Goal: Task Accomplishment & Management: Complete application form

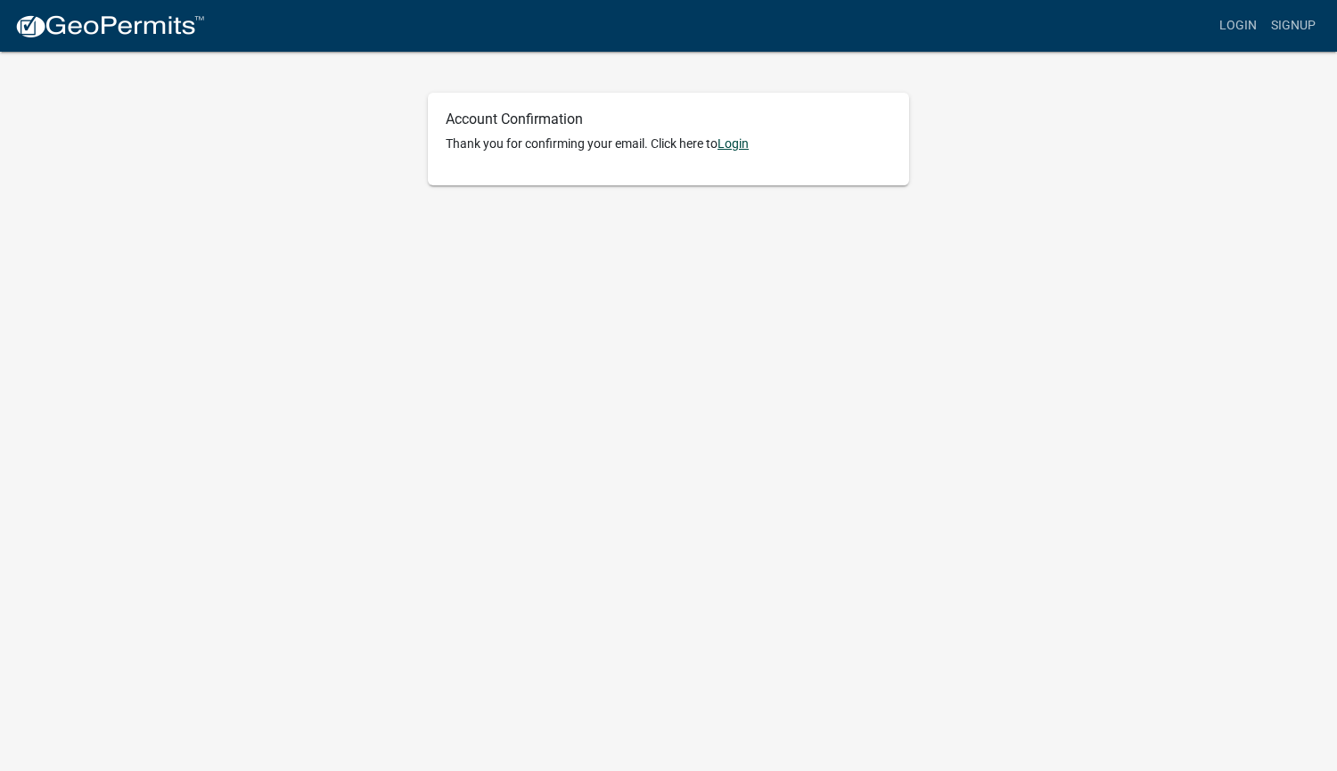
click at [736, 139] on link "Login" at bounding box center [733, 143] width 31 height 14
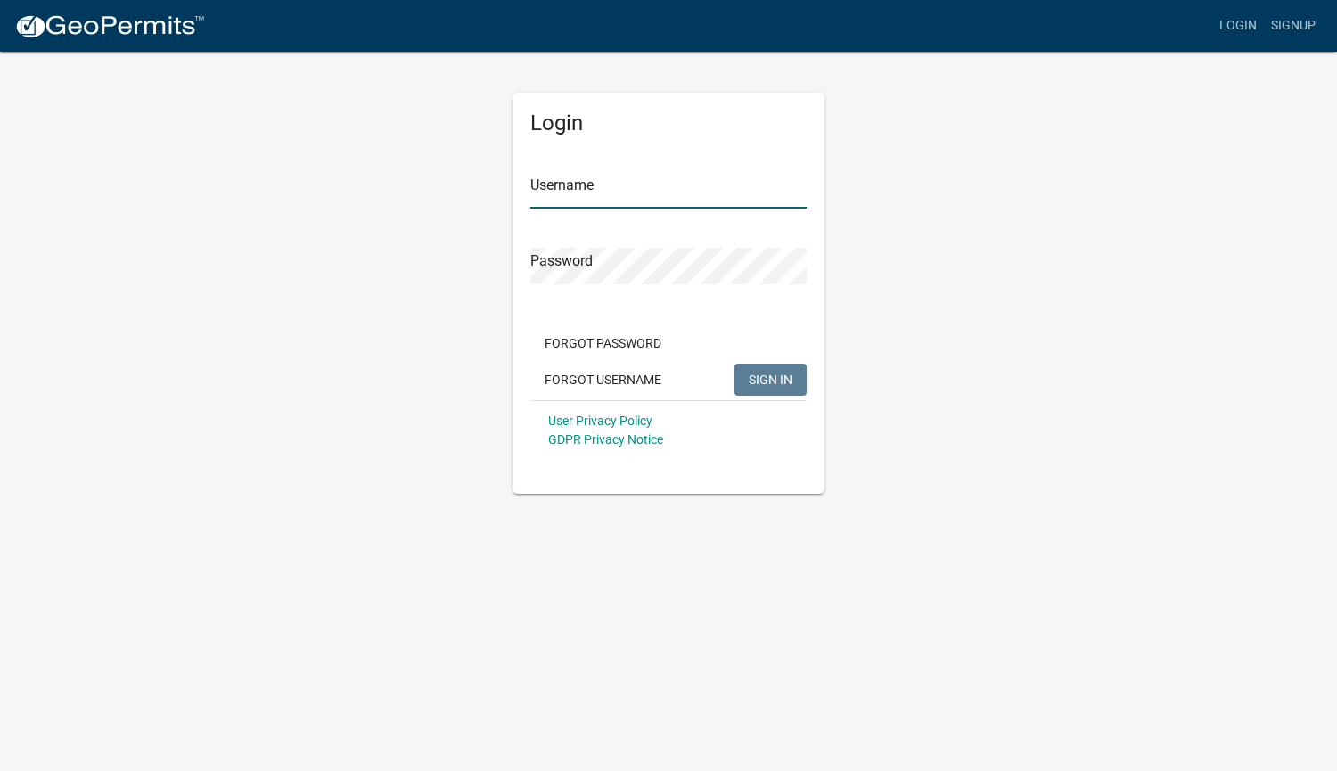
type input "ricardooporto3146"
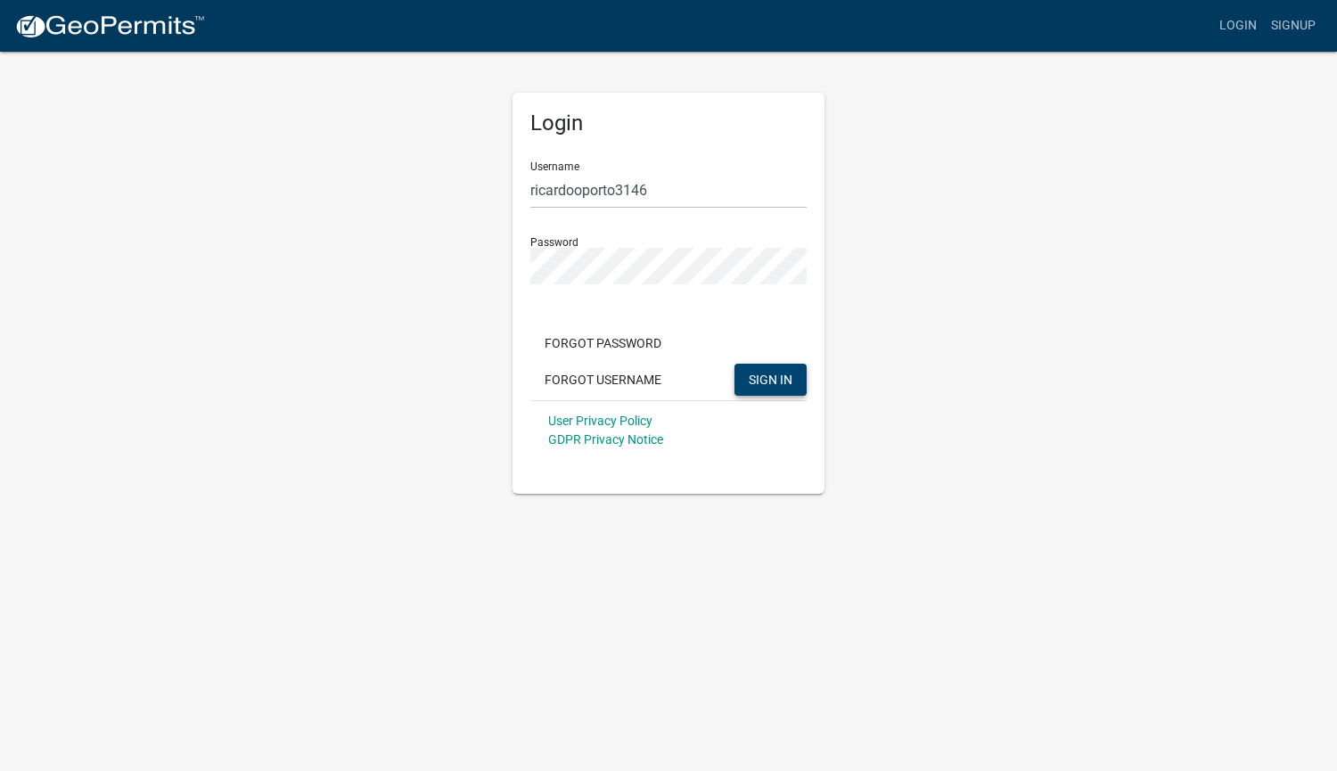
click at [769, 373] on span "SIGN IN" at bounding box center [771, 379] width 44 height 14
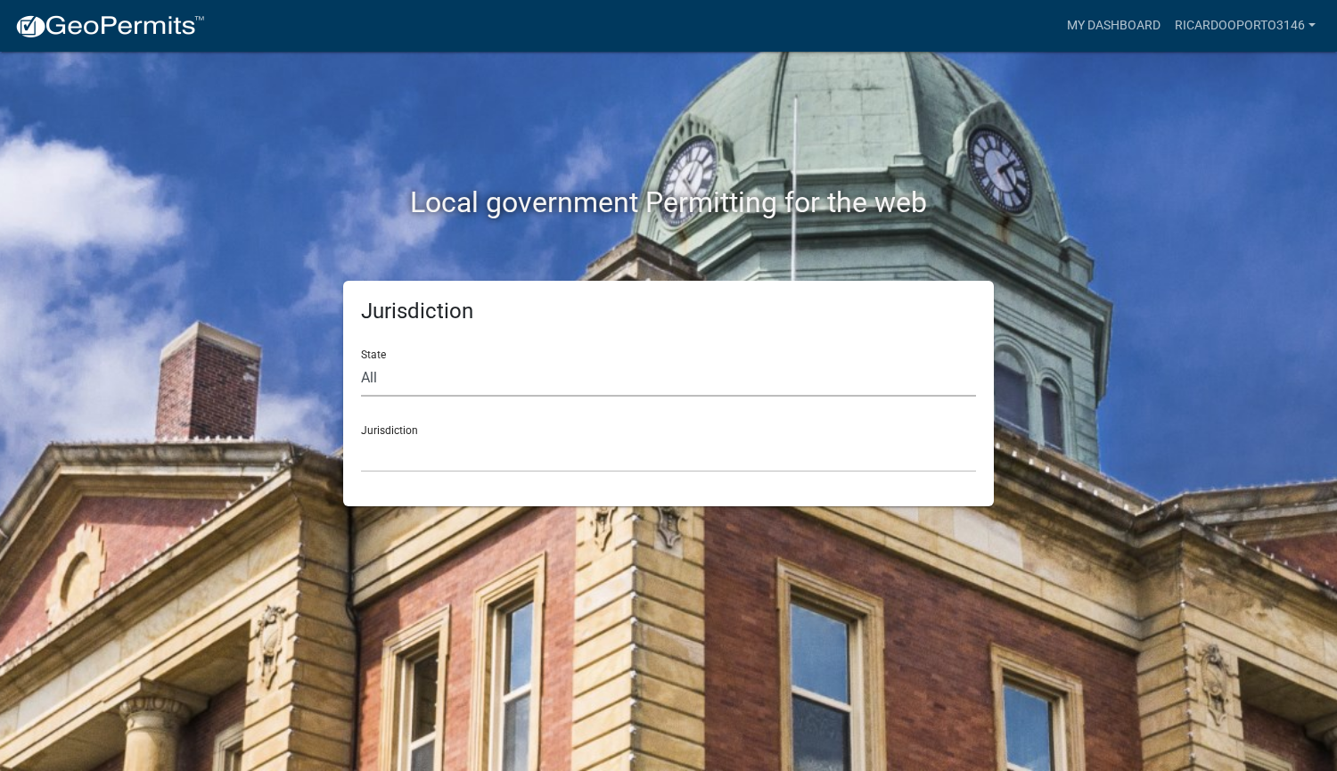
click at [424, 371] on select "All [US_STATE] [US_STATE] [US_STATE] [US_STATE] [US_STATE] [US_STATE] [US_STATE…" at bounding box center [668, 378] width 615 height 37
select select "[US_STATE]"
click at [361, 360] on select "All [US_STATE] [US_STATE] [US_STATE] [US_STATE] [US_STATE] [US_STATE] [US_STATE…" at bounding box center [668, 378] width 615 height 37
click at [415, 444] on select "[GEOGRAPHIC_DATA], [US_STATE][PERSON_NAME][GEOGRAPHIC_DATA], [US_STATE][PERSON_…" at bounding box center [668, 454] width 615 height 37
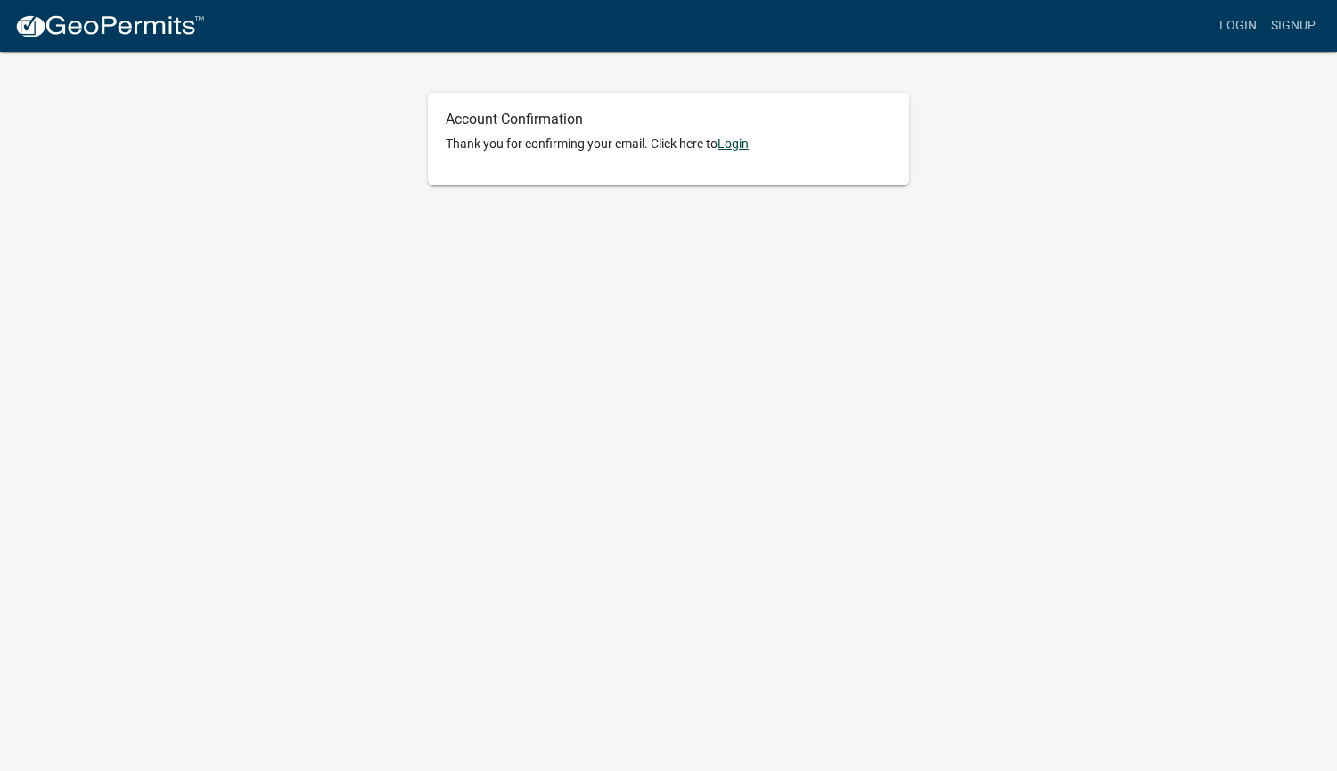
click at [737, 142] on link "Login" at bounding box center [733, 143] width 31 height 14
click at [741, 141] on link "Login" at bounding box center [733, 143] width 31 height 14
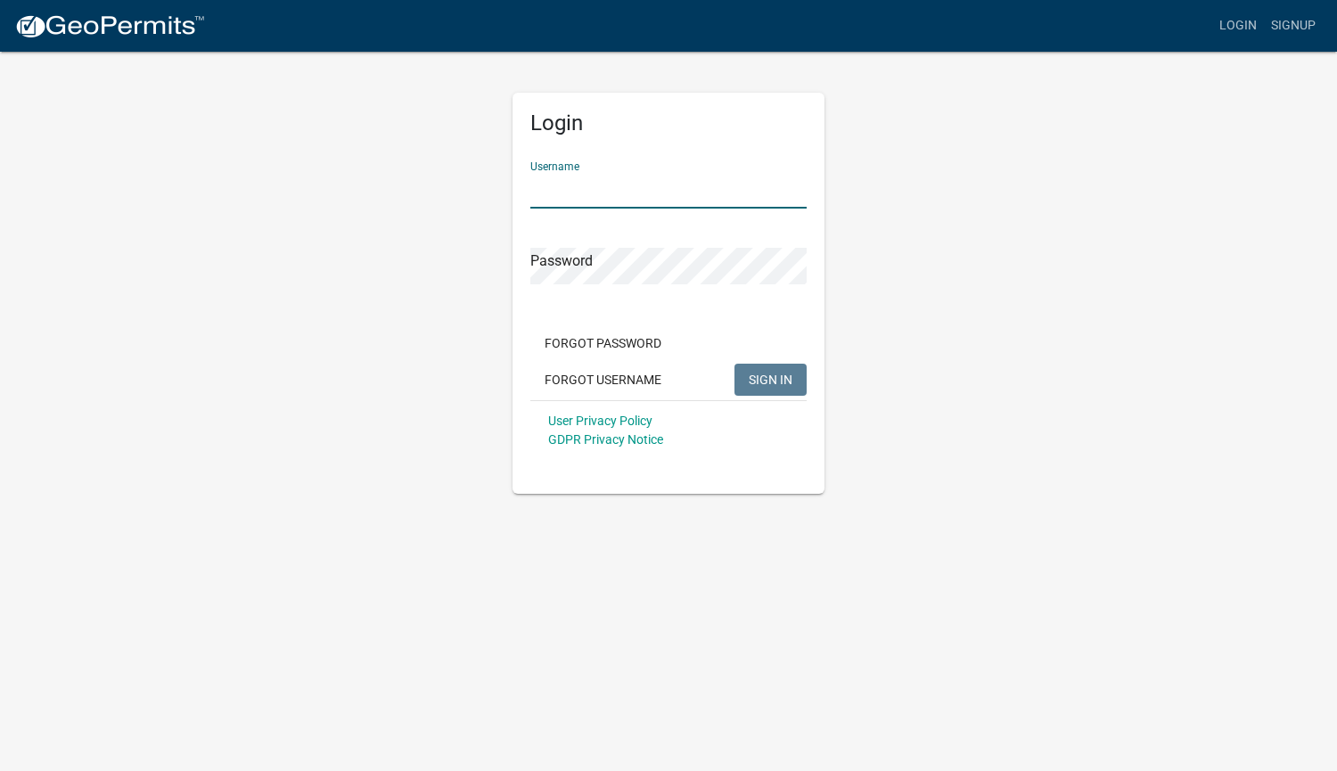
click at [610, 186] on input "Username" at bounding box center [668, 190] width 276 height 37
type input "ricardooporto3146"
click at [612, 337] on button "Forgot Password" at bounding box center [602, 343] width 145 height 32
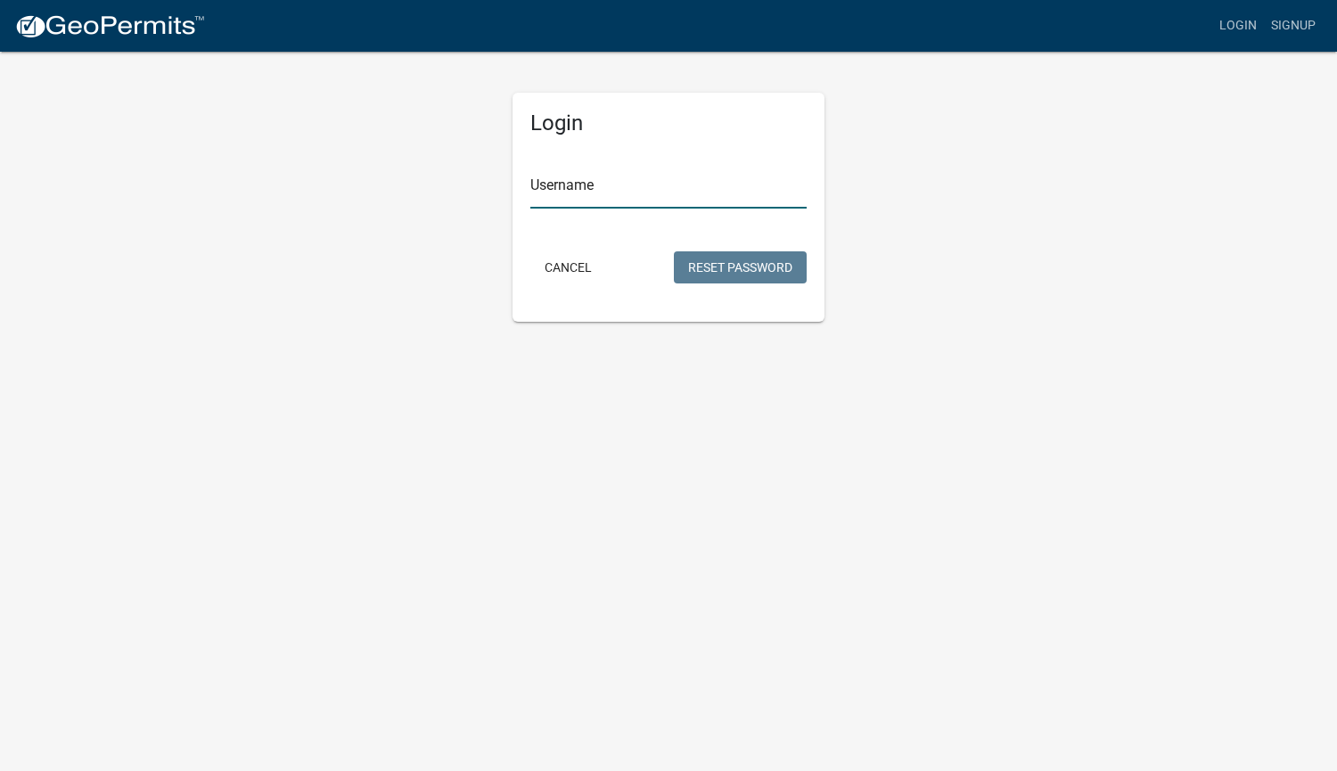
click at [619, 192] on input "Username" at bounding box center [668, 190] width 276 height 37
type input "ricardooporto3146"
click at [738, 260] on button "Reset Password" at bounding box center [740, 267] width 133 height 32
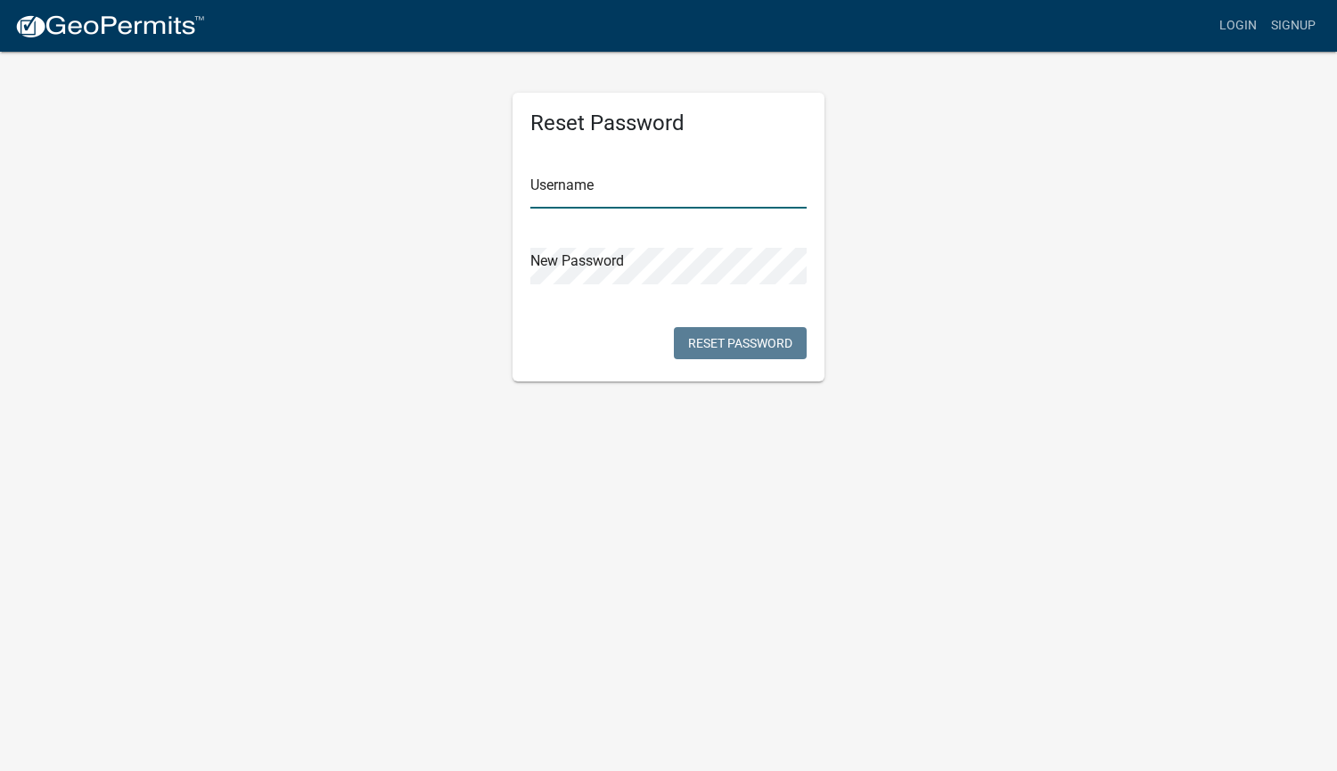
click at [608, 193] on input "text" at bounding box center [668, 190] width 276 height 37
type input "ricardooporto3146"
drag, startPoint x: 591, startPoint y: 247, endPoint x: 369, endPoint y: 292, distance: 226.6
click at [369, 292] on div "Reset Password Username ricardooporto3146 New Password Reset Password" at bounding box center [668, 216] width 1016 height 332
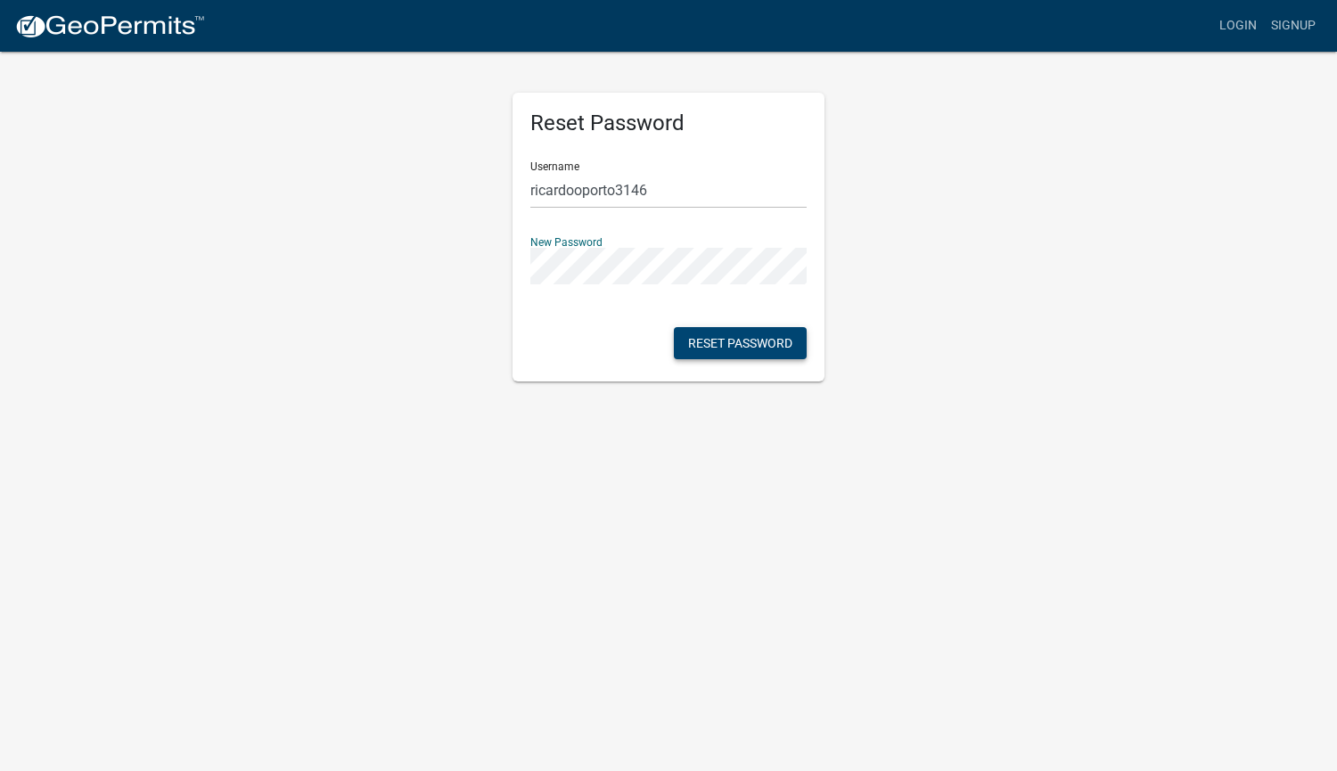
click at [700, 335] on button "Reset Password" at bounding box center [740, 343] width 133 height 32
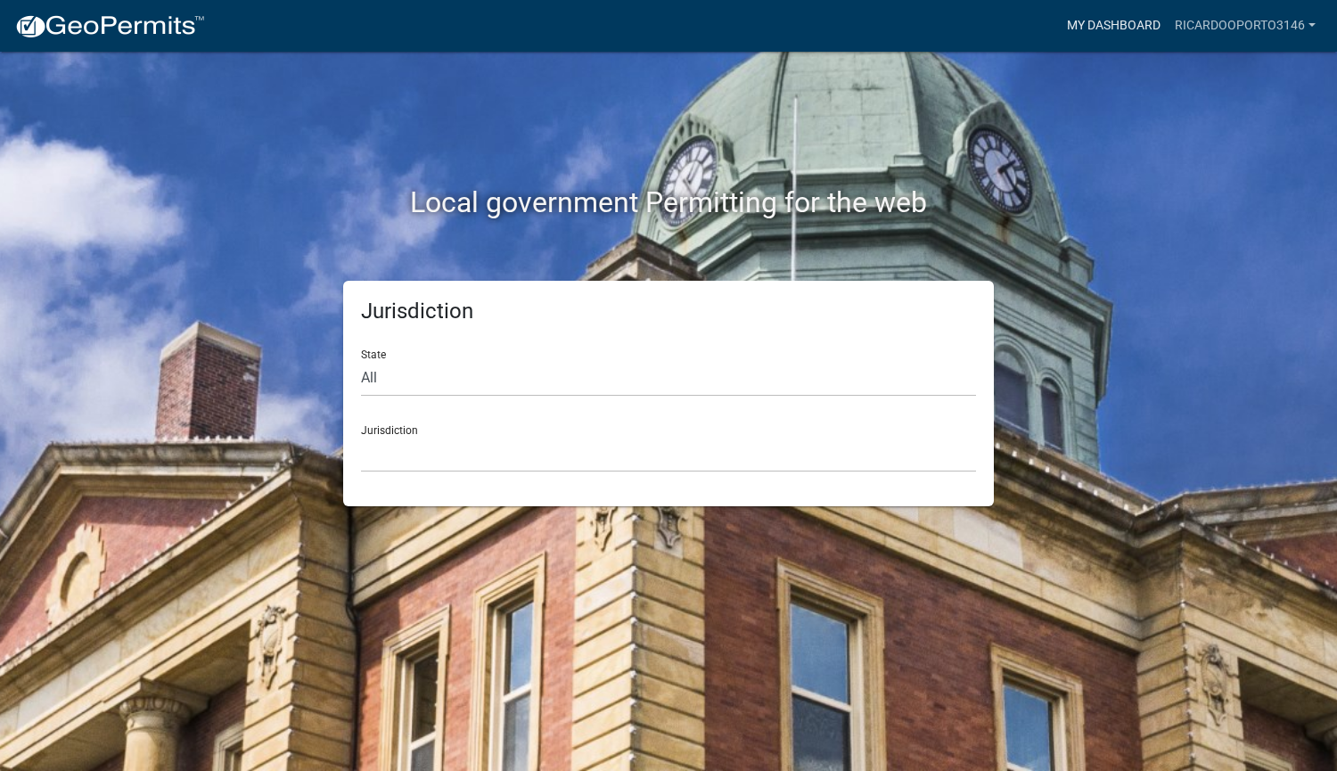
click at [1106, 26] on link "My Dashboard" at bounding box center [1114, 26] width 108 height 34
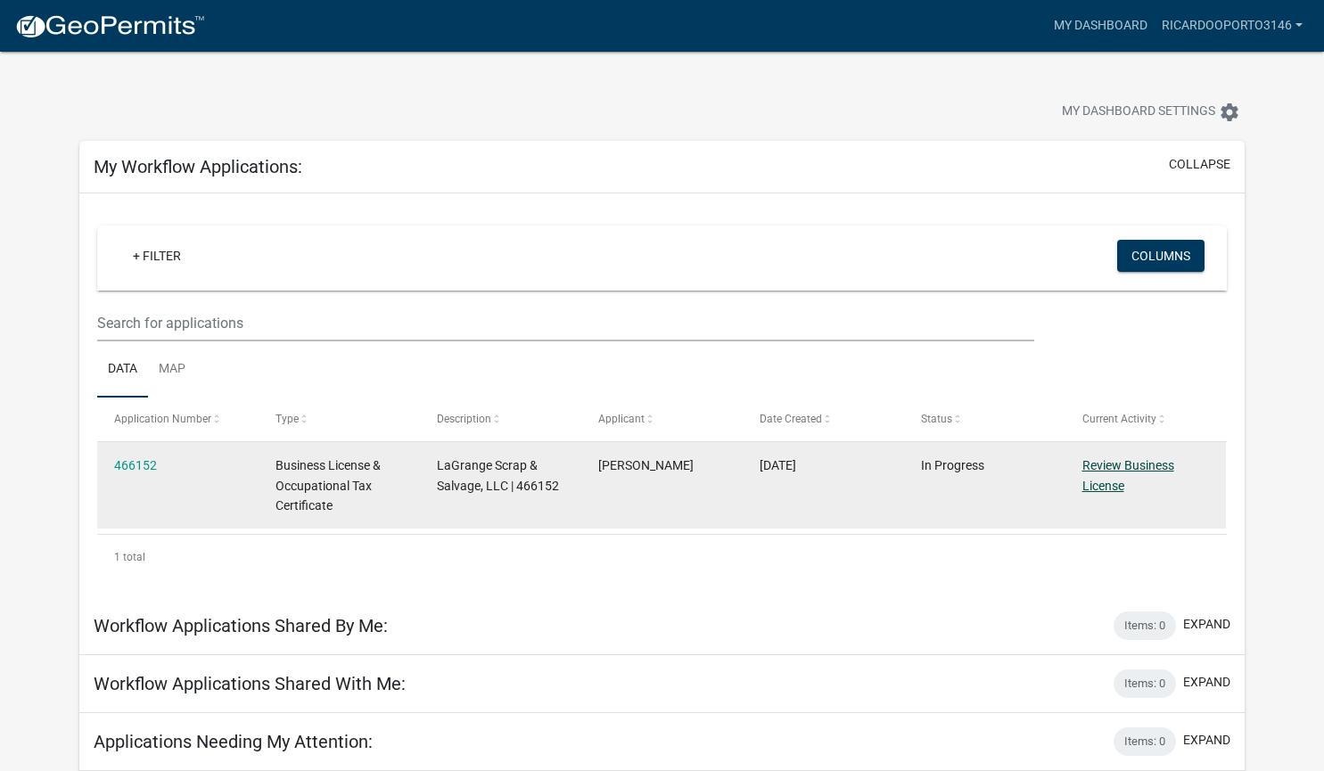
click at [1108, 469] on link "Review Business License" at bounding box center [1128, 475] width 92 height 35
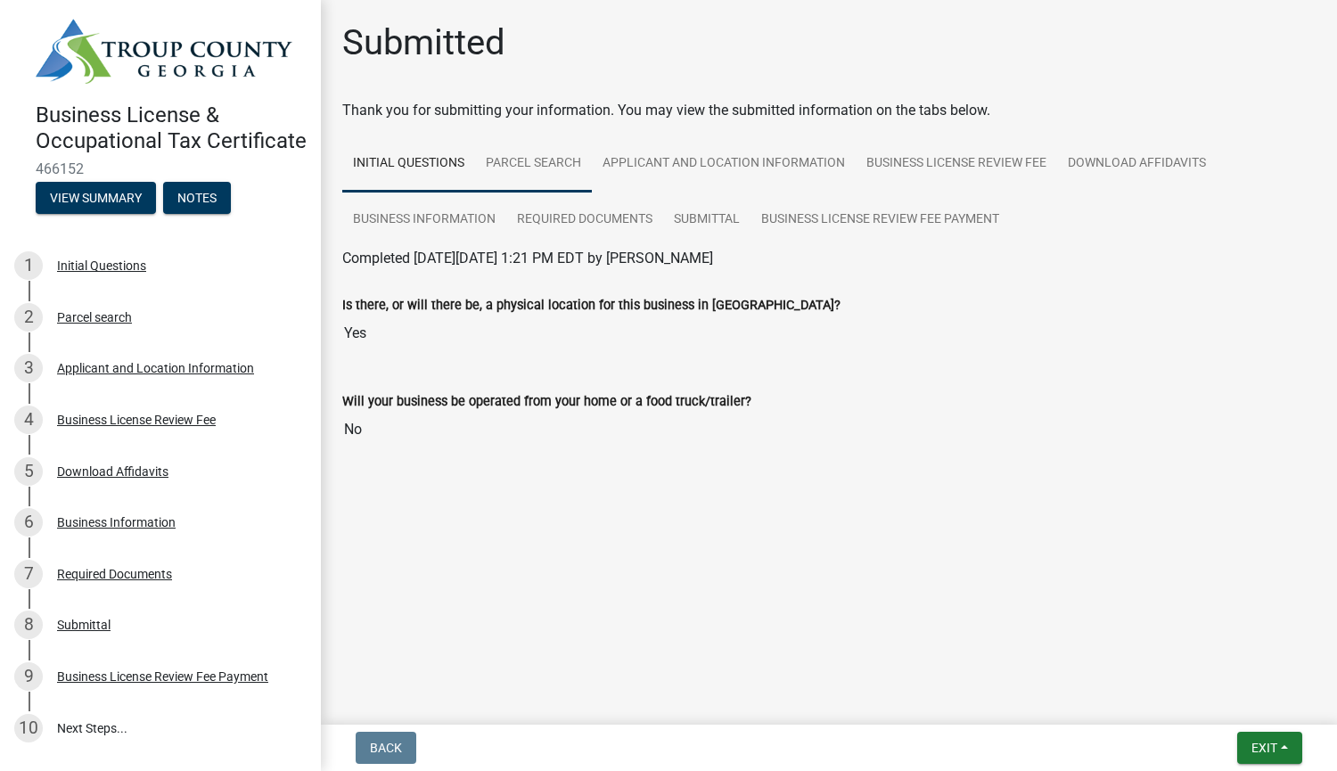
click at [554, 155] on link "Parcel search" at bounding box center [533, 164] width 117 height 57
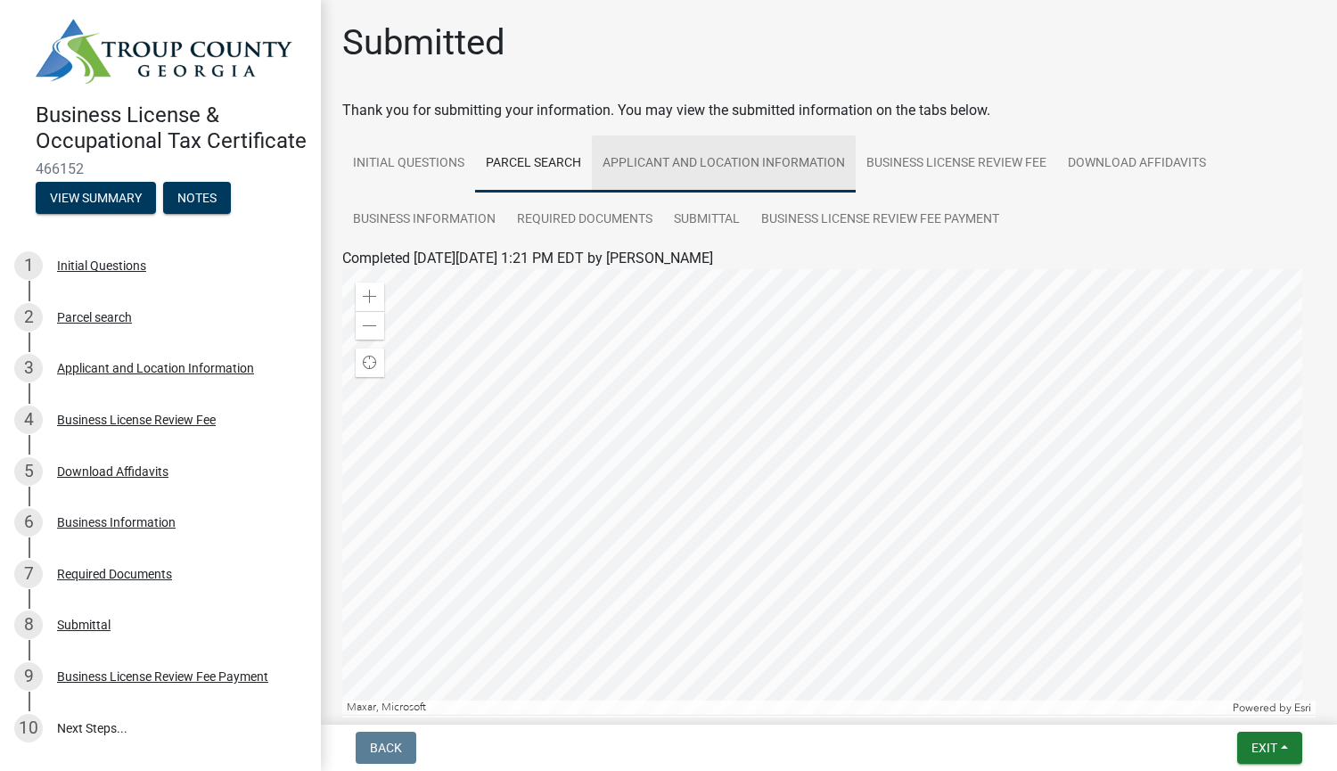
click at [711, 155] on link "Applicant and Location Information" at bounding box center [724, 164] width 264 height 57
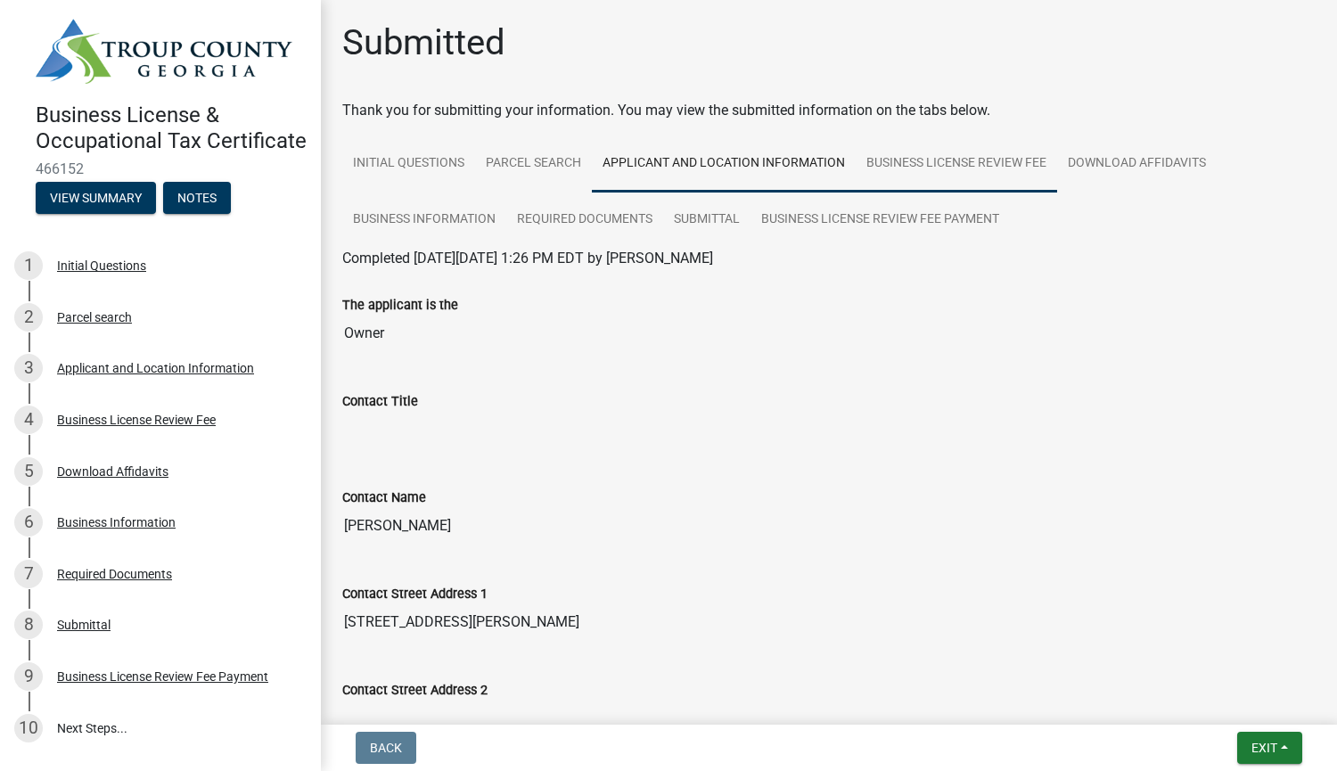
click at [939, 160] on link "Business License Review Fee" at bounding box center [956, 164] width 201 height 57
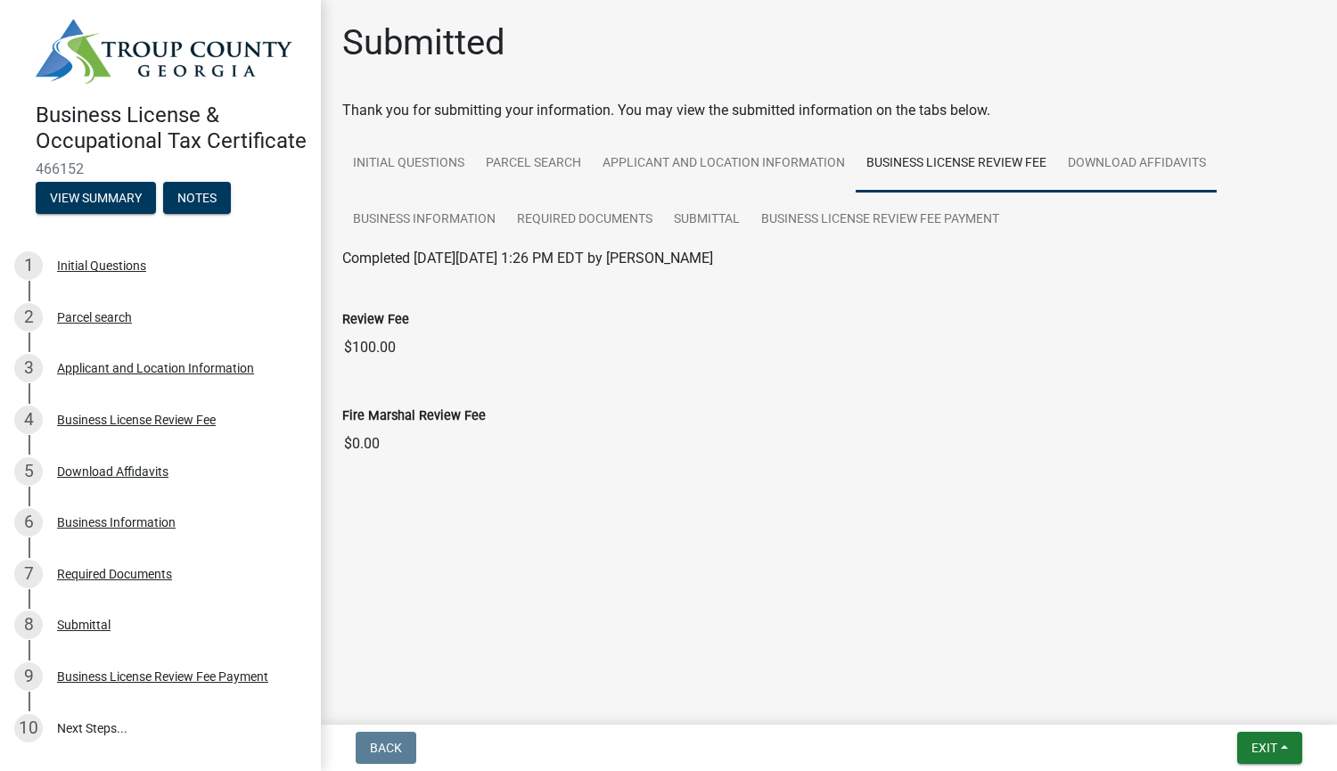
click at [1174, 171] on link "Download Affidavits" at bounding box center [1137, 164] width 160 height 57
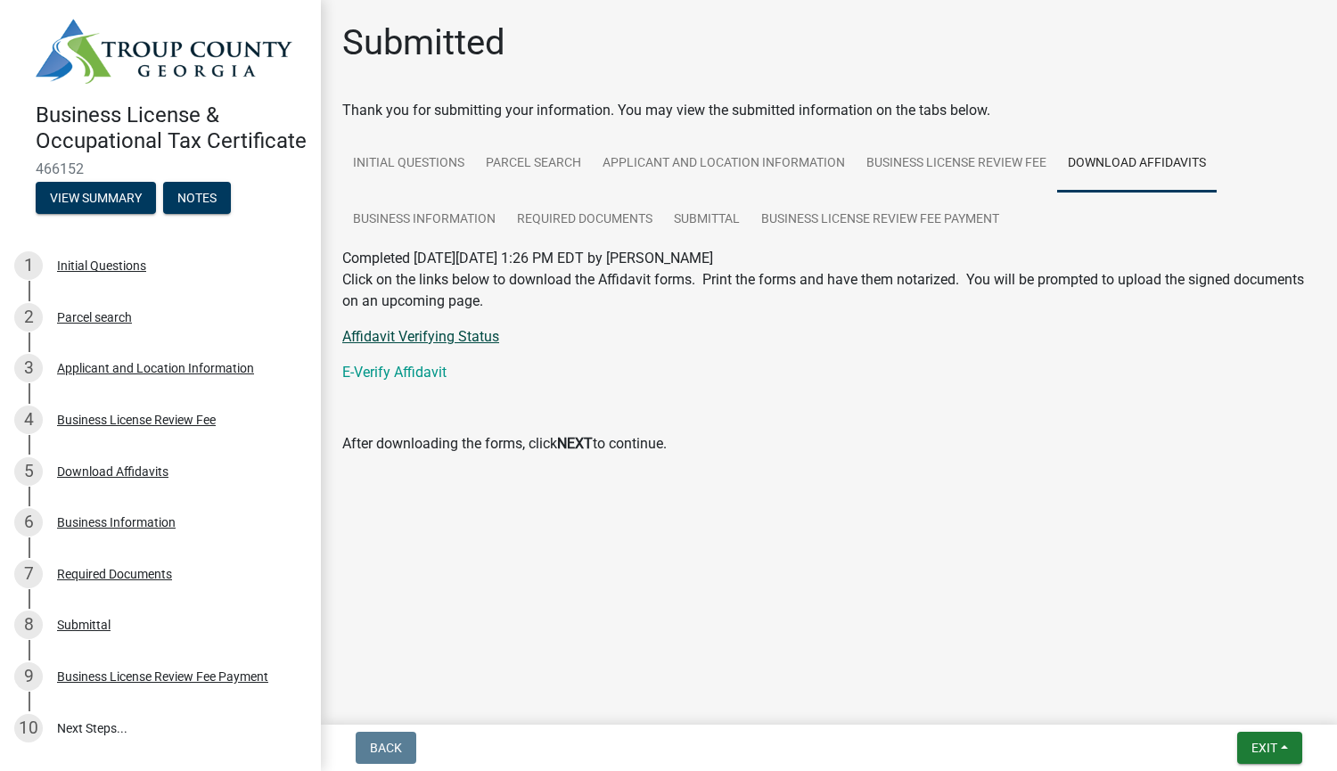
click at [412, 341] on link "Affidavit Verifying Status" at bounding box center [420, 336] width 157 height 17
click at [455, 221] on link "Business Information" at bounding box center [424, 220] width 164 height 57
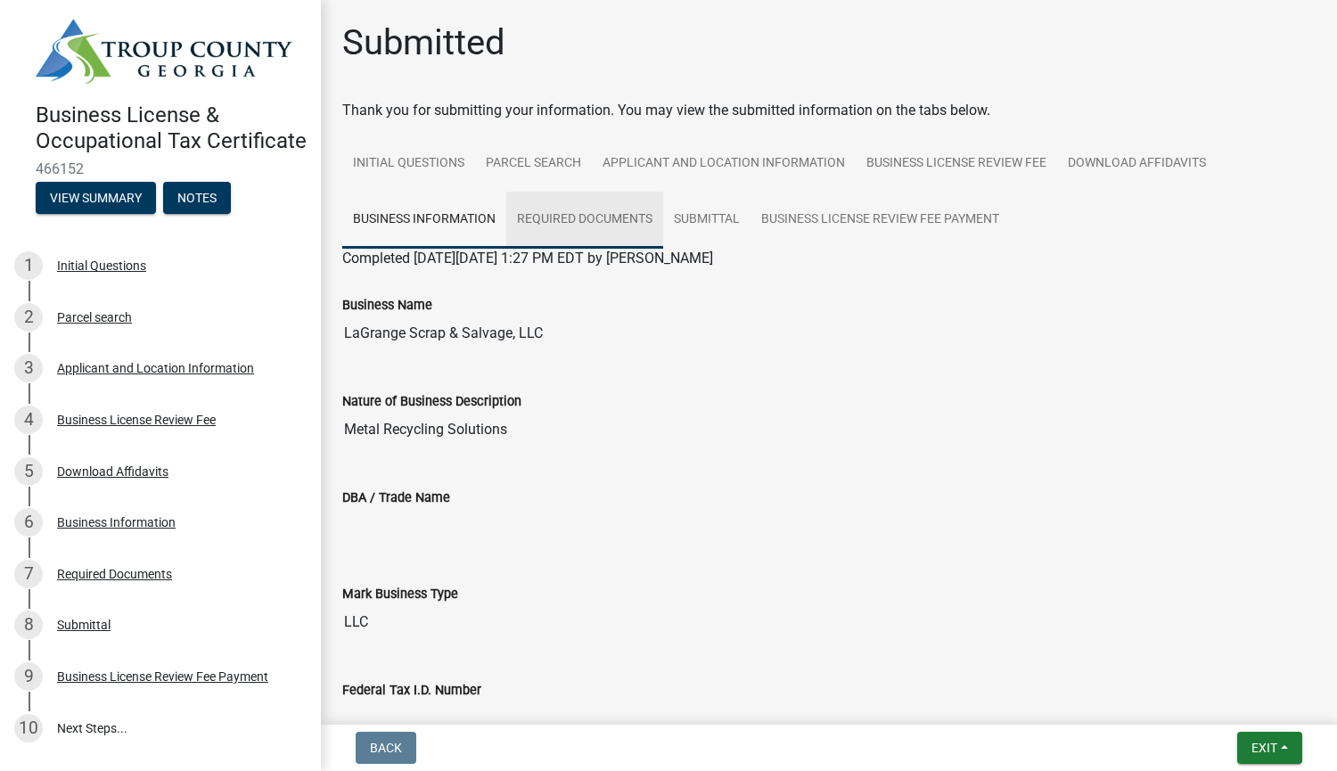
click at [596, 223] on link "Required Documents" at bounding box center [584, 220] width 157 height 57
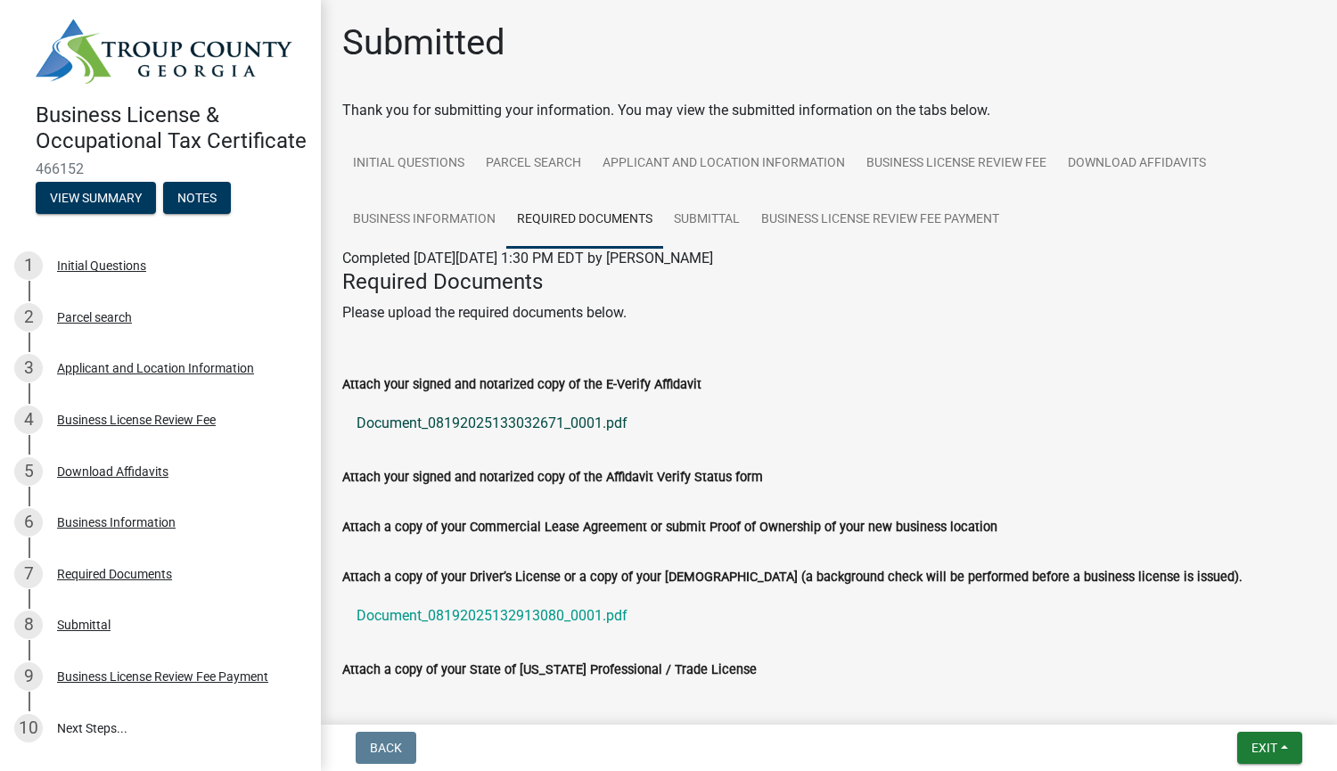
click at [513, 425] on link "Document_08192025133032671_0001.pdf" at bounding box center [829, 423] width 974 height 43
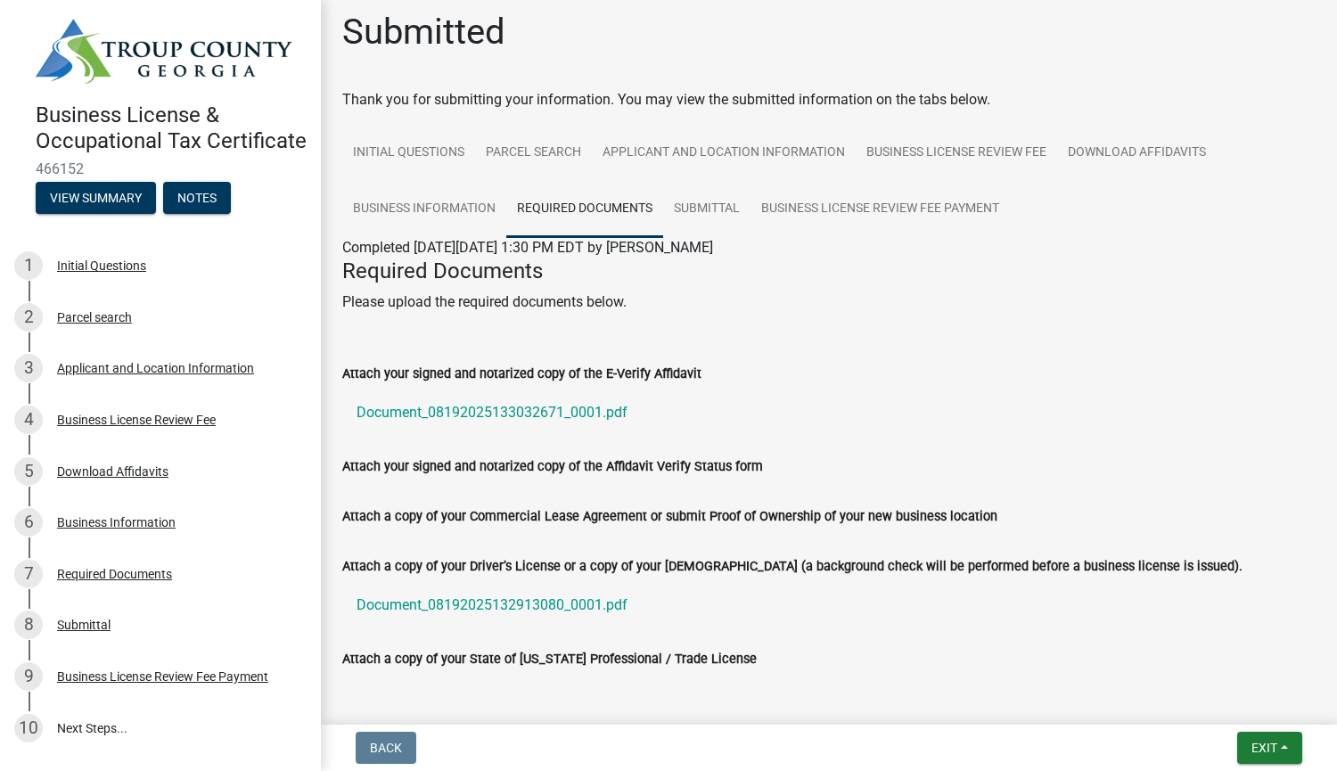
scroll to position [12, 0]
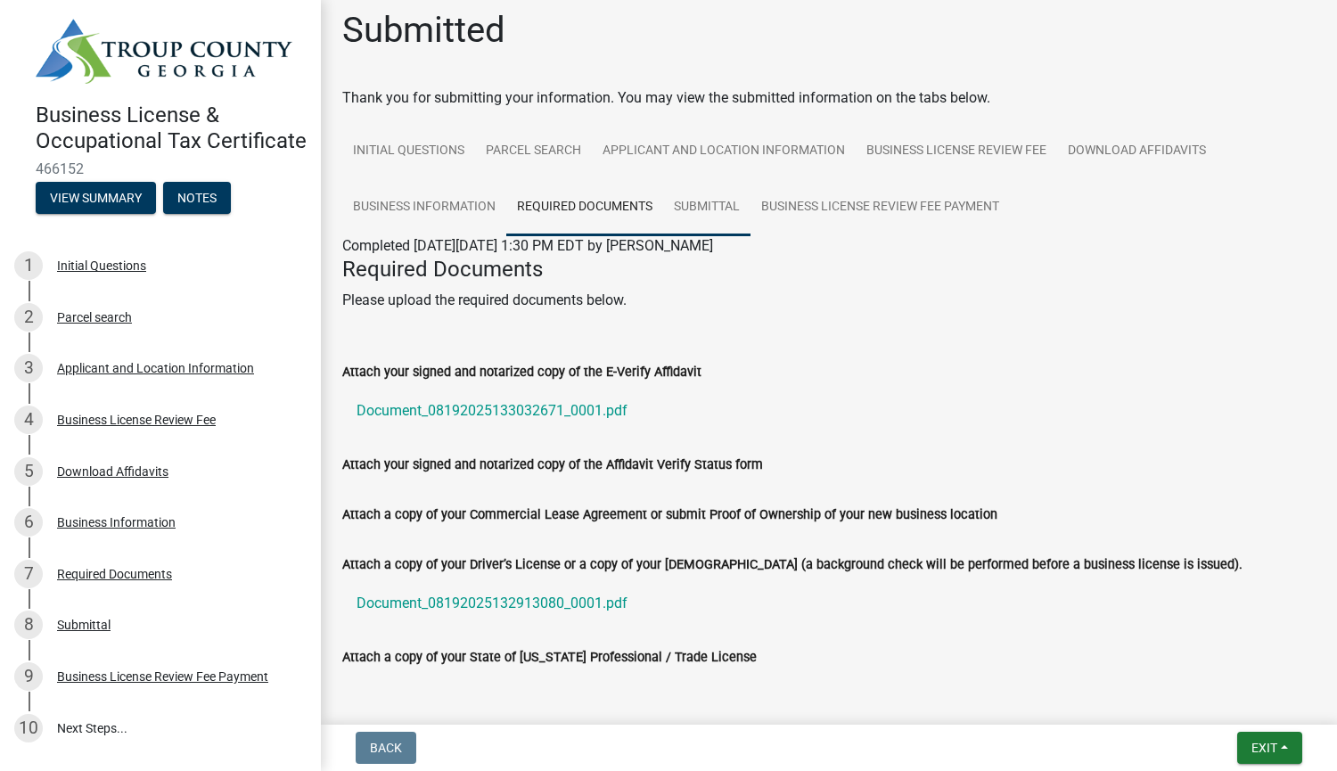
click at [703, 208] on link "Submittal" at bounding box center [706, 207] width 87 height 57
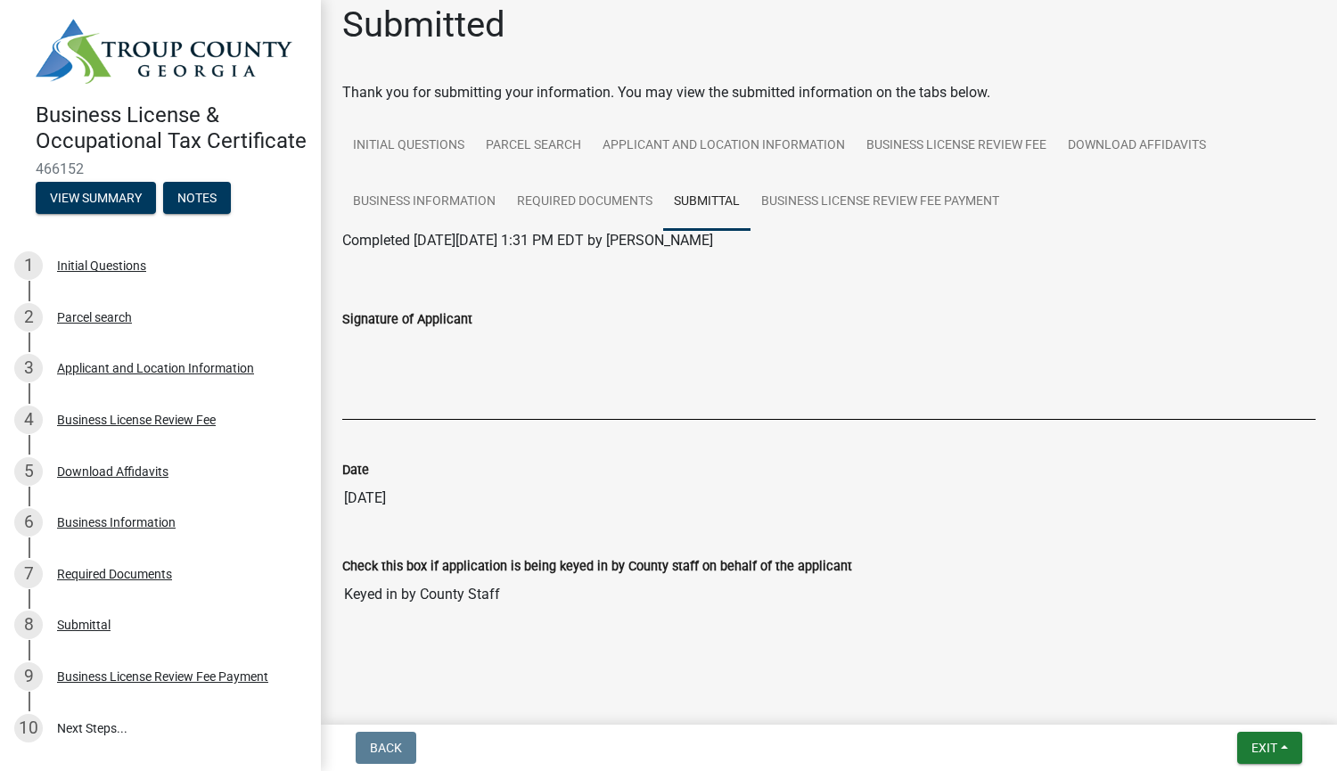
scroll to position [0, 0]
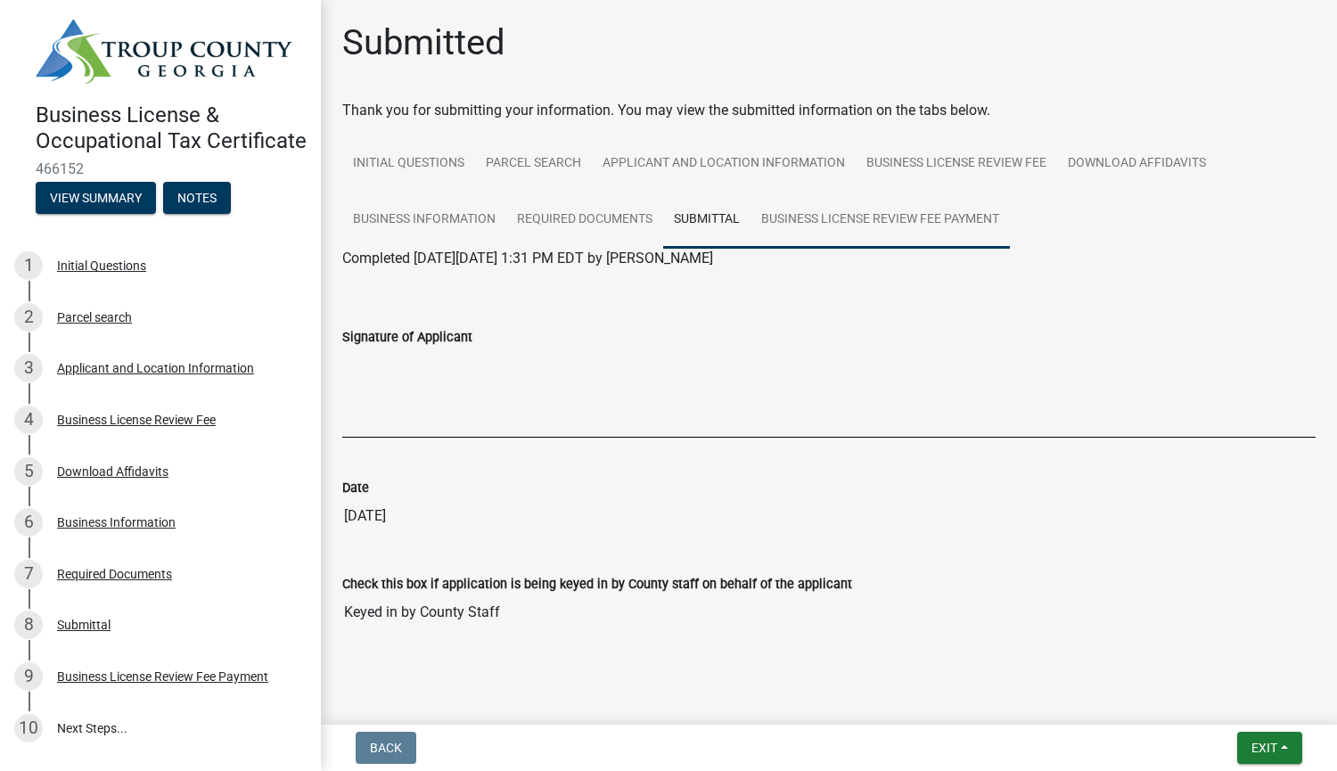
click at [881, 210] on link "Business License Review Fee Payment" at bounding box center [880, 220] width 259 height 57
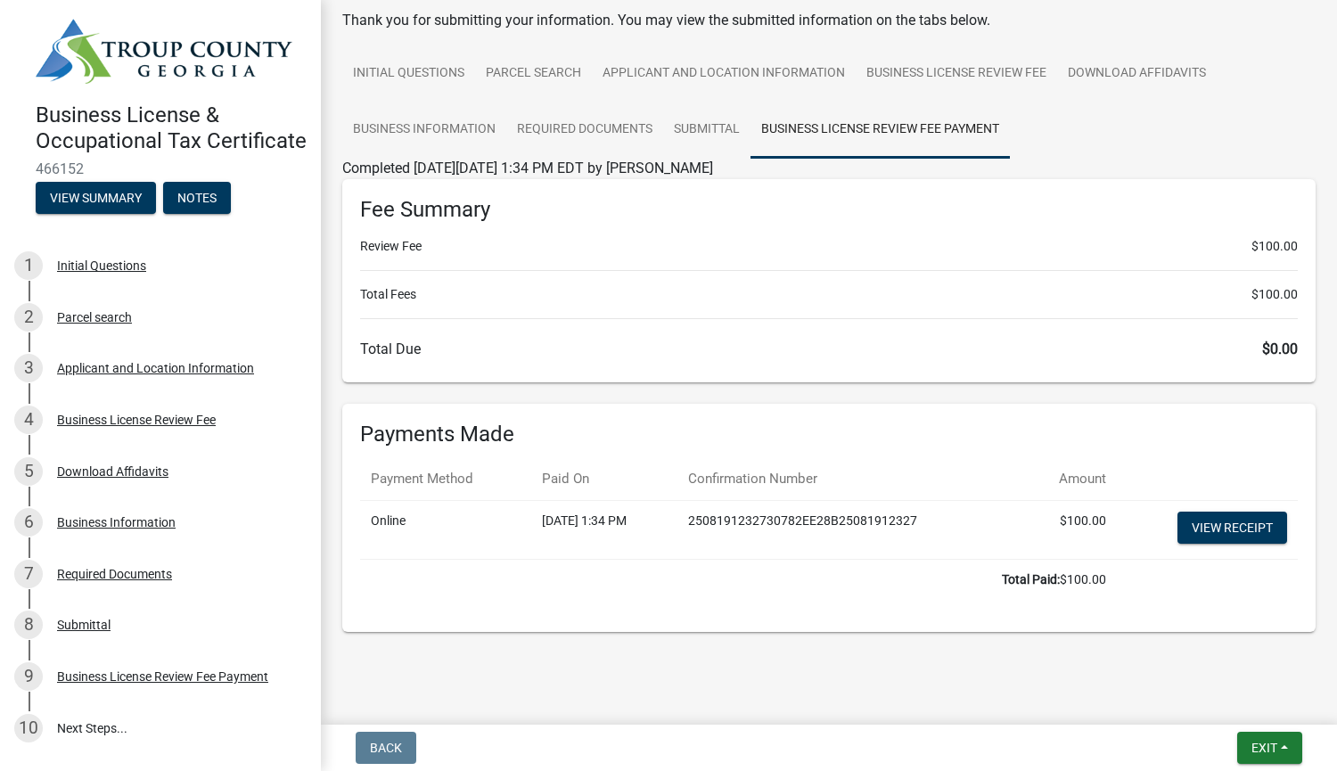
scroll to position [95, 0]
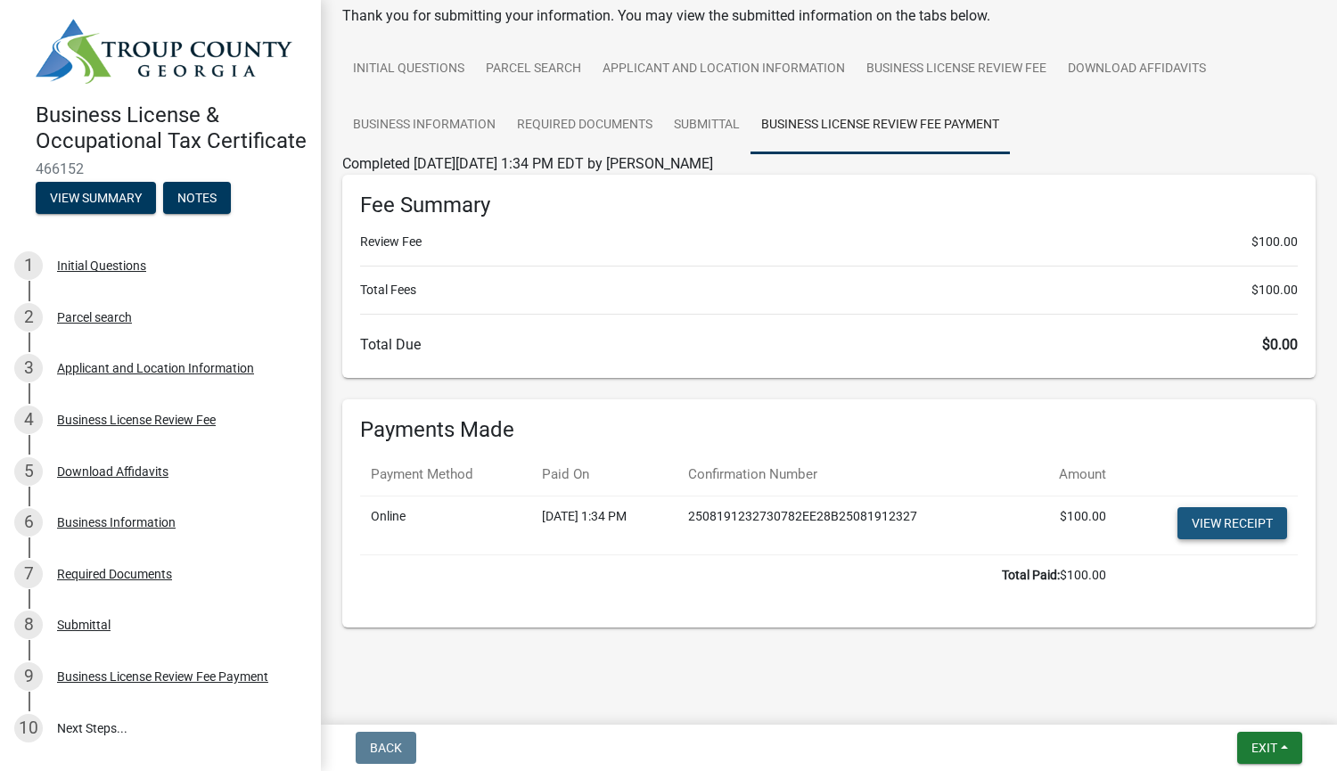
click at [1217, 520] on link "View receipt" at bounding box center [1233, 523] width 110 height 32
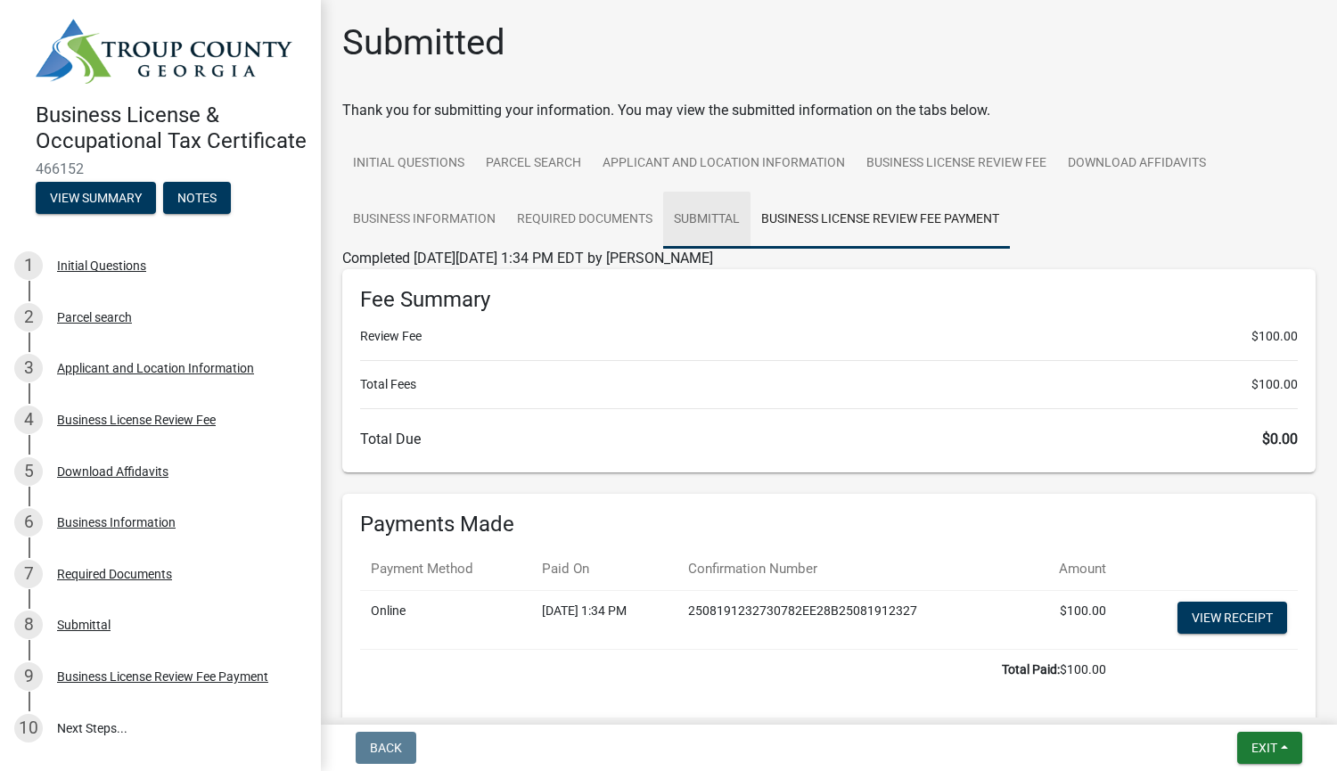
click at [713, 226] on link "Submittal" at bounding box center [706, 220] width 87 height 57
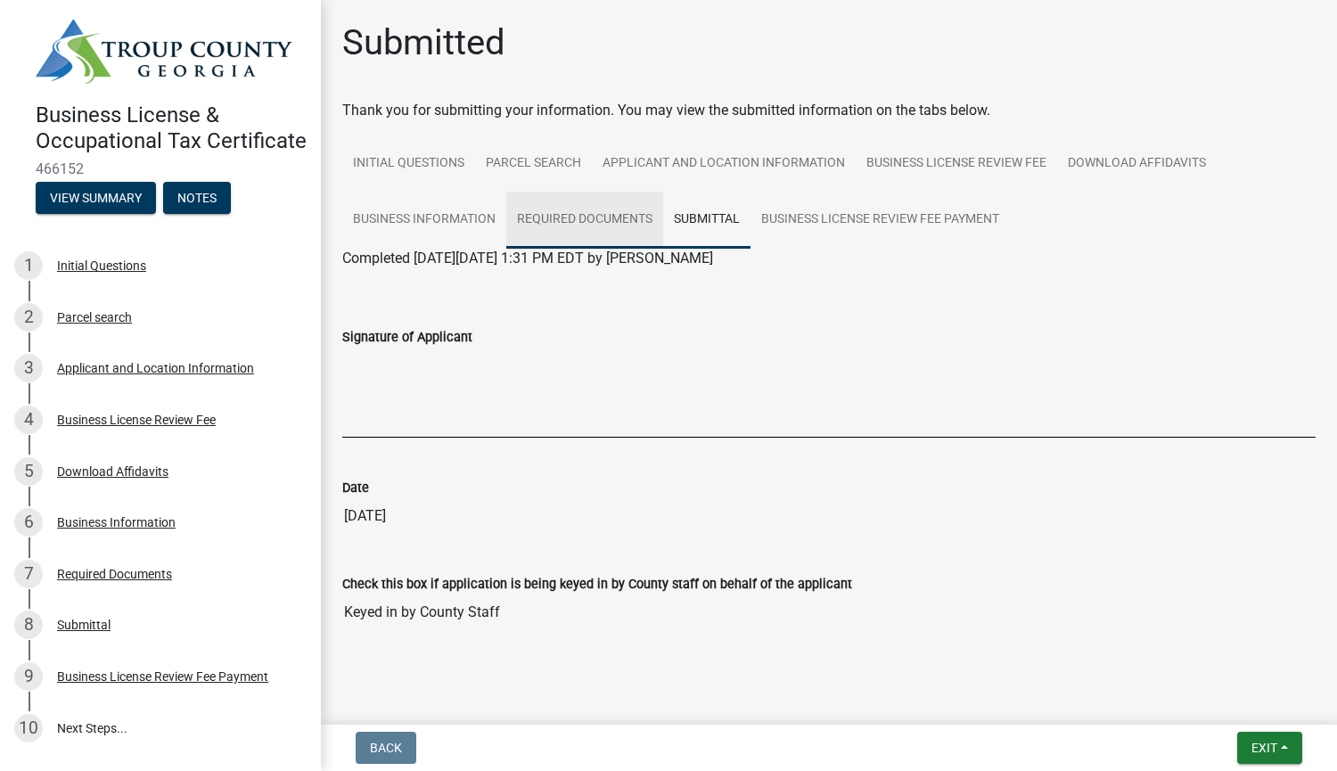
click at [635, 226] on link "Required Documents" at bounding box center [584, 220] width 157 height 57
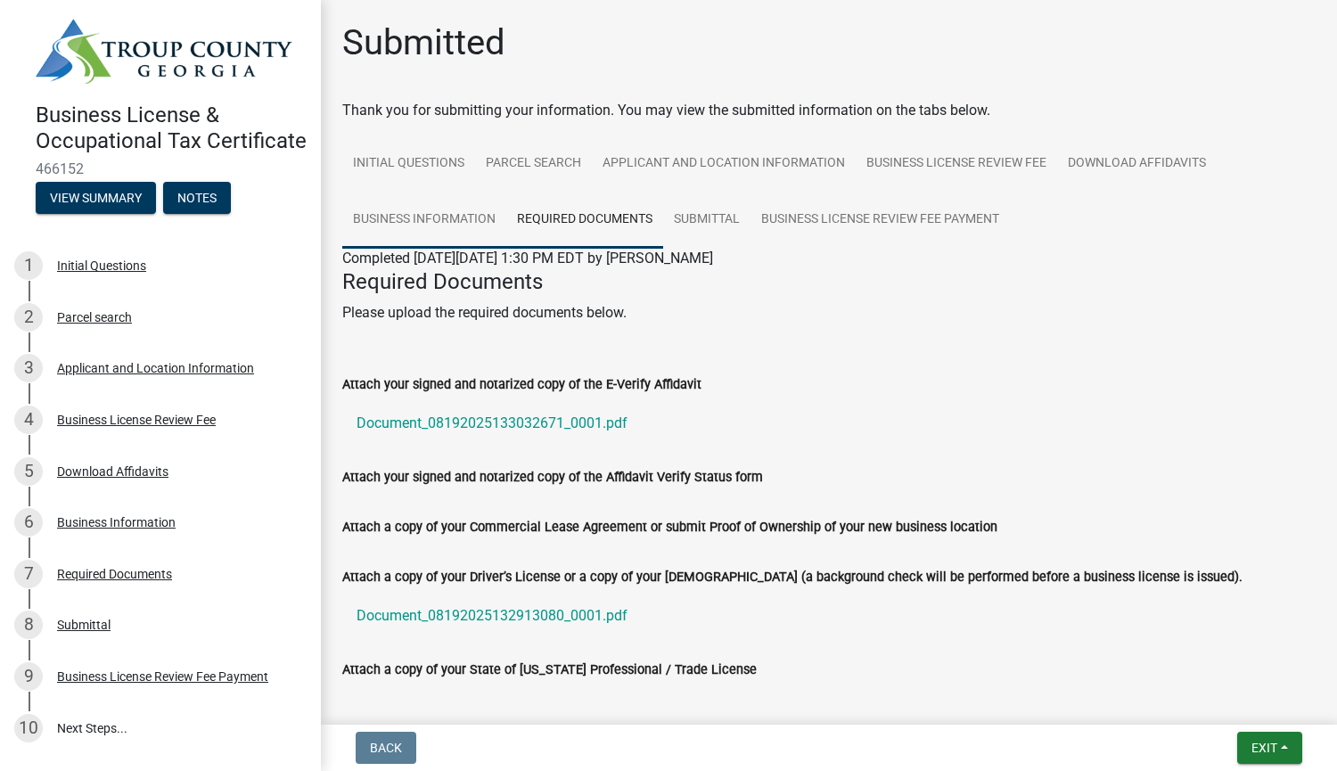
click at [442, 222] on link "Business Information" at bounding box center [424, 220] width 164 height 57
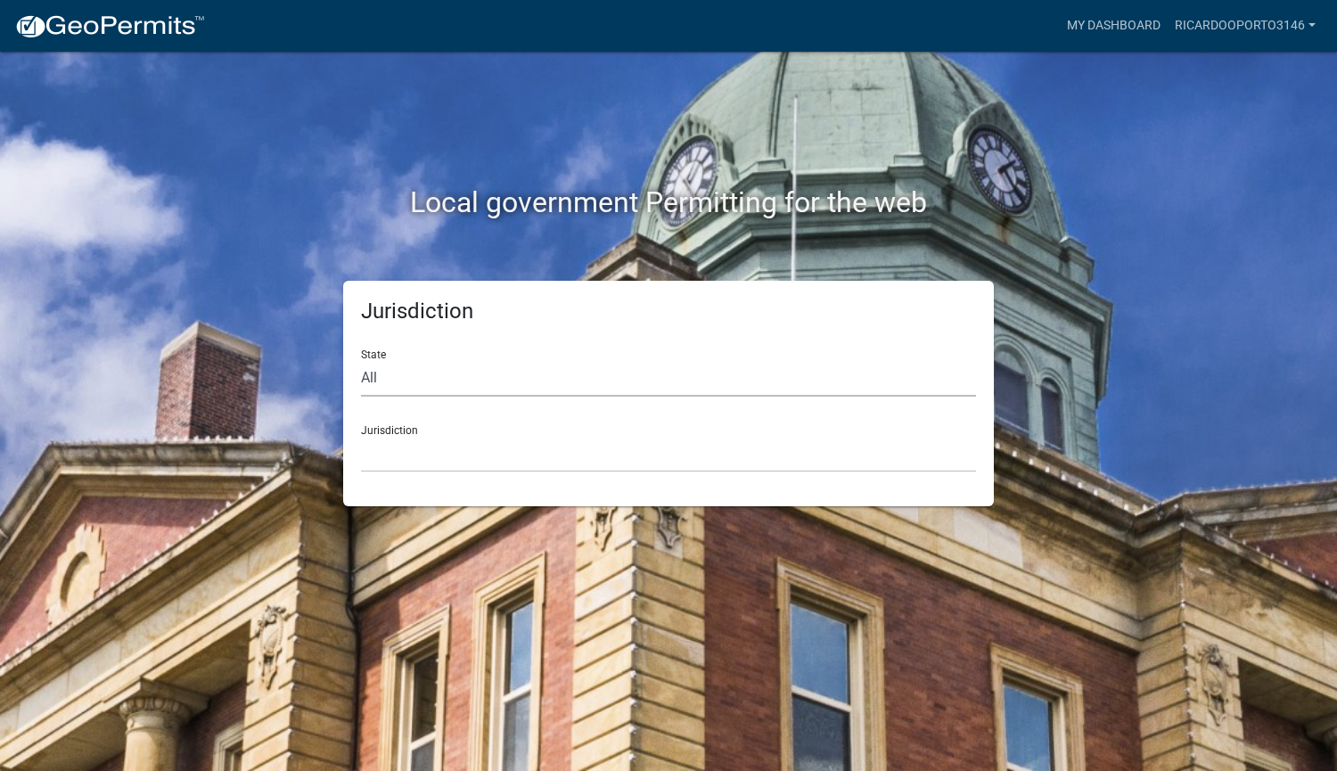
click at [408, 374] on select "All [US_STATE] [US_STATE] [US_STATE] [US_STATE] [US_STATE] [US_STATE] [US_STATE…" at bounding box center [668, 378] width 615 height 37
select select "[US_STATE]"
click at [361, 360] on select "All [US_STATE] [US_STATE] [US_STATE] [US_STATE] [US_STATE] [US_STATE] [US_STATE…" at bounding box center [668, 378] width 615 height 37
click at [419, 458] on select "[GEOGRAPHIC_DATA], [US_STATE][PERSON_NAME][GEOGRAPHIC_DATA], [US_STATE][PERSON_…" at bounding box center [668, 454] width 615 height 37
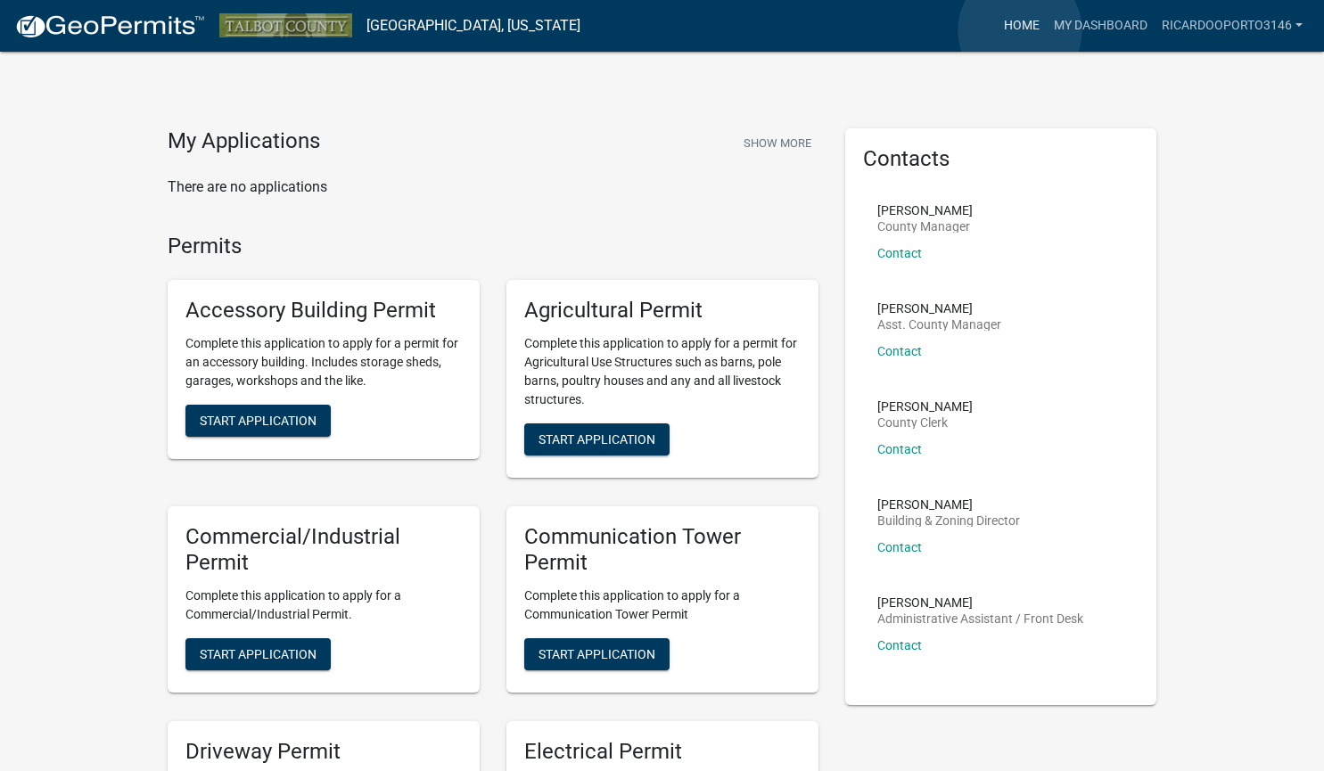
click at [1020, 30] on link "Home" at bounding box center [1022, 26] width 50 height 34
click at [1094, 23] on link "My Dashboard" at bounding box center [1101, 26] width 108 height 34
